Goal: Find specific page/section: Find specific page/section

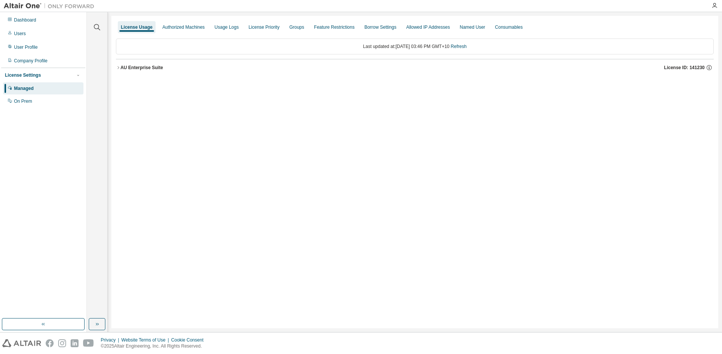
click at [131, 66] on div "AU Enterprise Suite" at bounding box center [141, 68] width 43 height 6
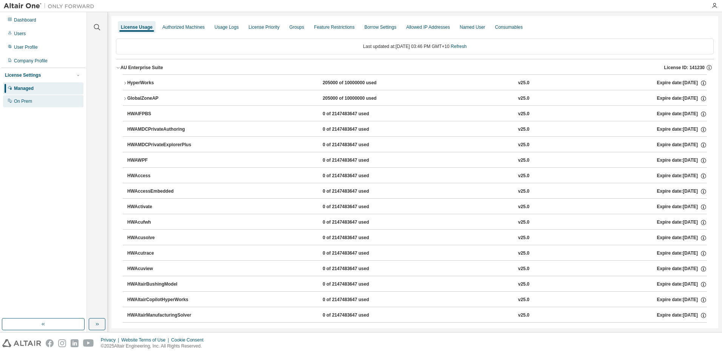
click at [21, 102] on div "On Prem" at bounding box center [23, 101] width 18 height 6
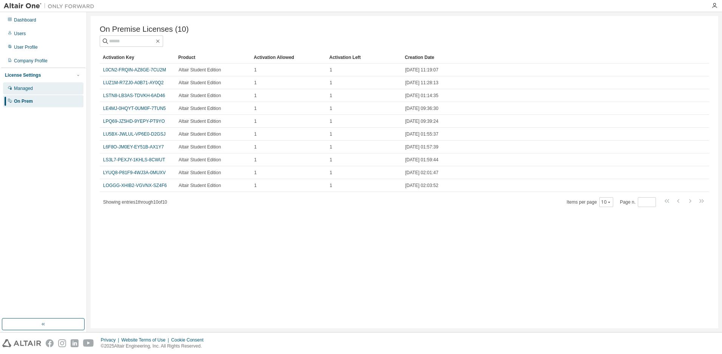
click at [25, 88] on div "Managed" at bounding box center [23, 88] width 19 height 6
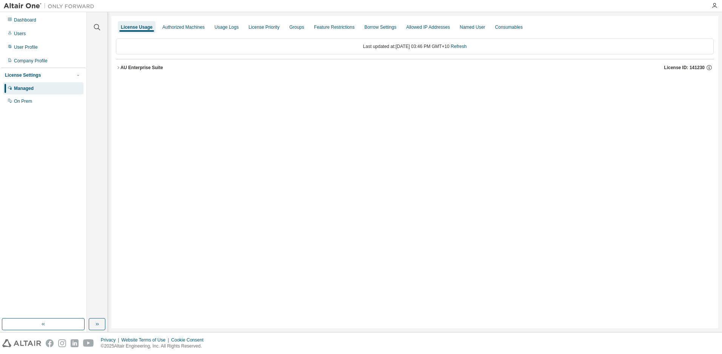
click at [119, 68] on icon "button" at bounding box center [118, 67] width 2 height 3
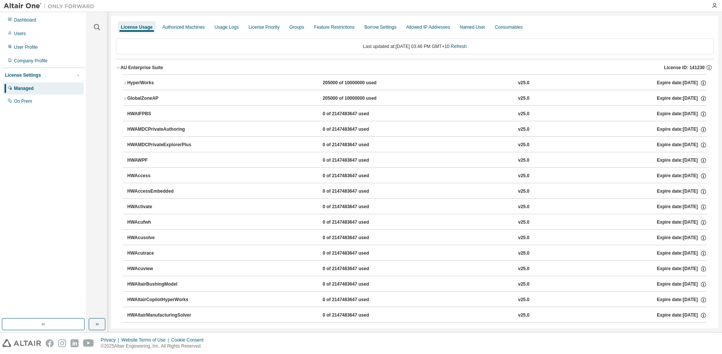
click at [119, 68] on icon "button" at bounding box center [118, 67] width 5 height 5
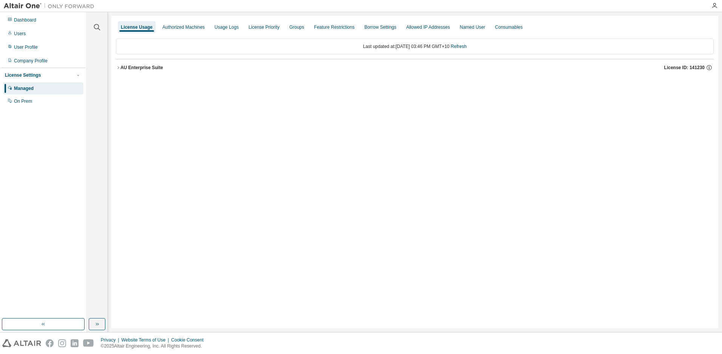
click at [119, 68] on icon "button" at bounding box center [118, 67] width 5 height 5
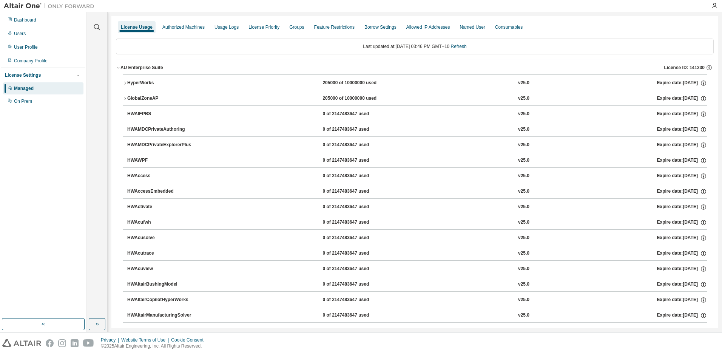
click at [118, 68] on icon "button" at bounding box center [118, 67] width 5 height 5
